Goal: Complete application form

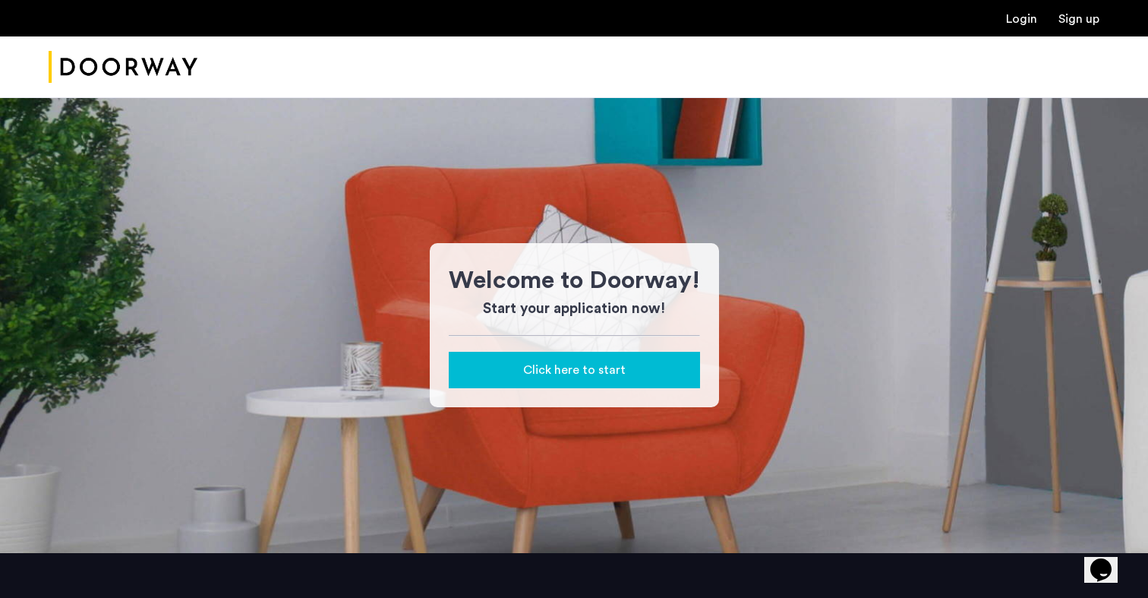
click at [524, 371] on div "Click here to start" at bounding box center [574, 370] width 227 height 18
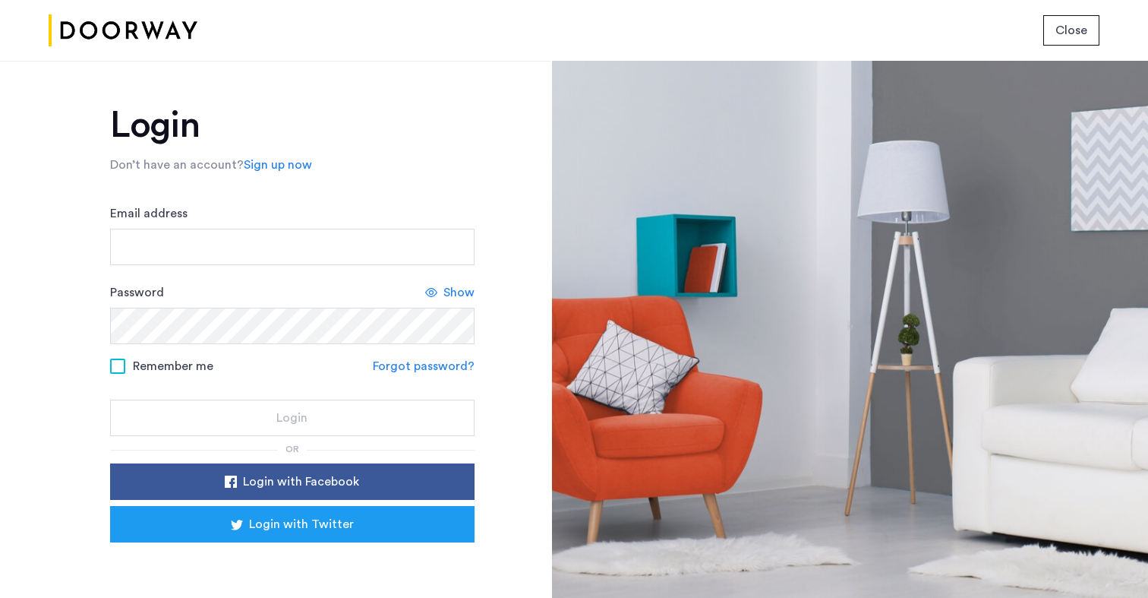
click at [1063, 33] on span "Close" at bounding box center [1071, 30] width 32 height 18
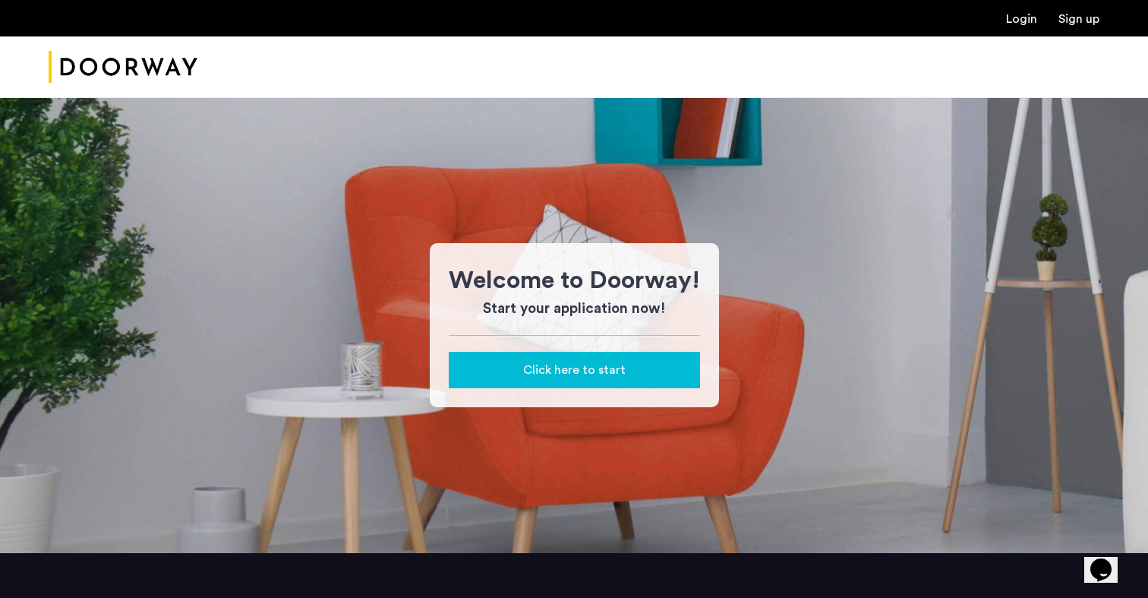
click at [204, 78] on div at bounding box center [574, 67] width 1148 height 62
click at [169, 62] on img "Cazamio Logo" at bounding box center [123, 67] width 149 height 57
